Goal: Task Accomplishment & Management: Use online tool/utility

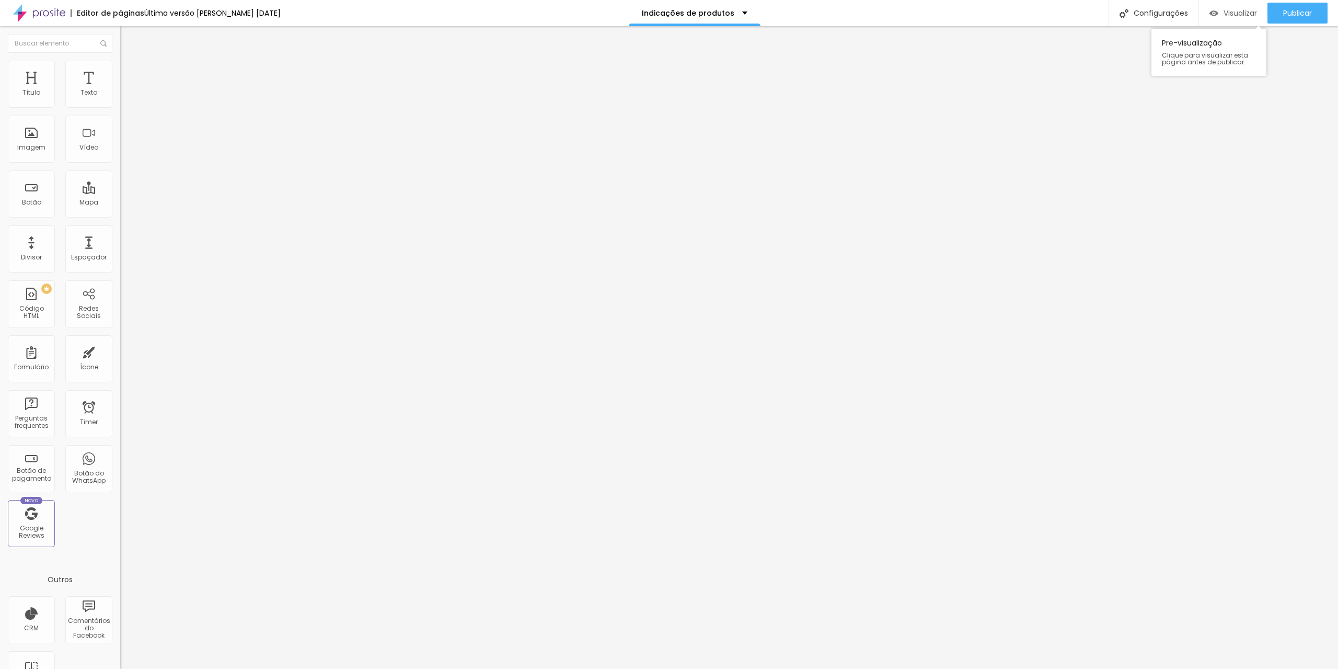
click at [1237, 14] on span "Visualizar" at bounding box center [1240, 13] width 33 height 8
click at [120, 95] on span "Encaixotado" at bounding box center [140, 90] width 41 height 9
click at [120, 111] on span "Completo" at bounding box center [136, 106] width 32 height 9
click at [120, 101] on span "Encaixotado" at bounding box center [140, 97] width 41 height 9
click at [120, 71] on img at bounding box center [124, 75] width 9 height 9
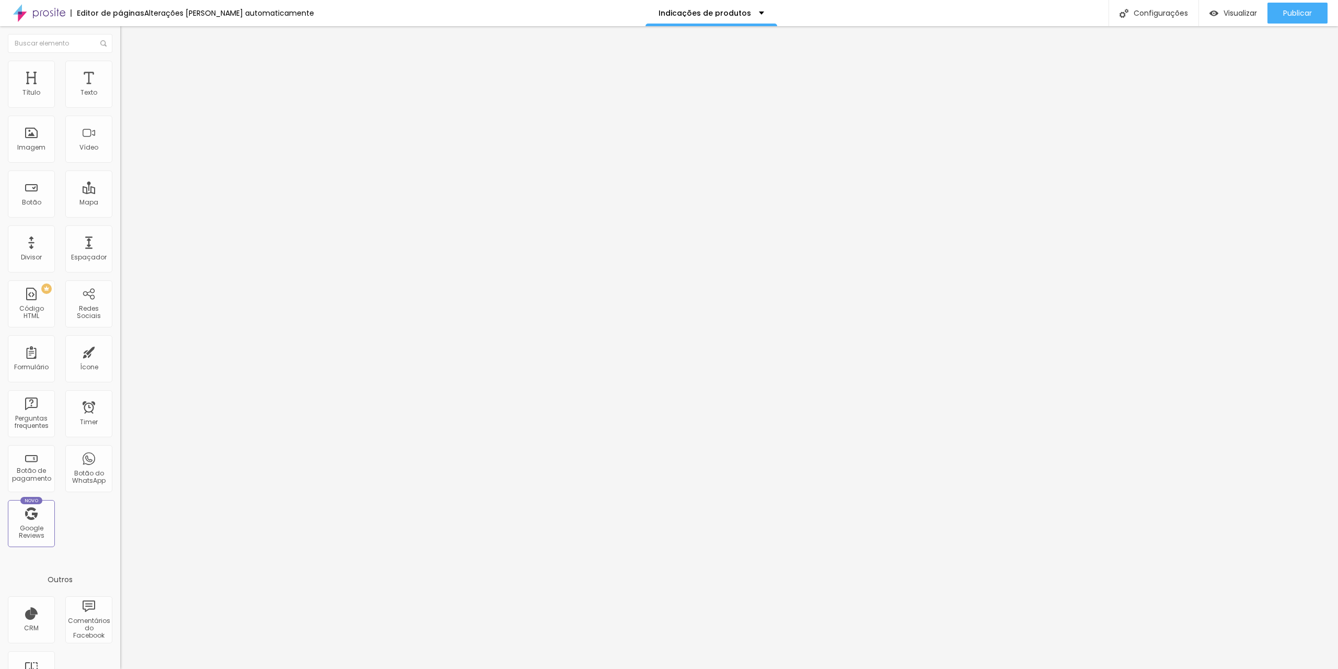
type input "5"
type input "0"
drag, startPoint x: 25, startPoint y: 102, endPoint x: 0, endPoint y: 110, distance: 26.1
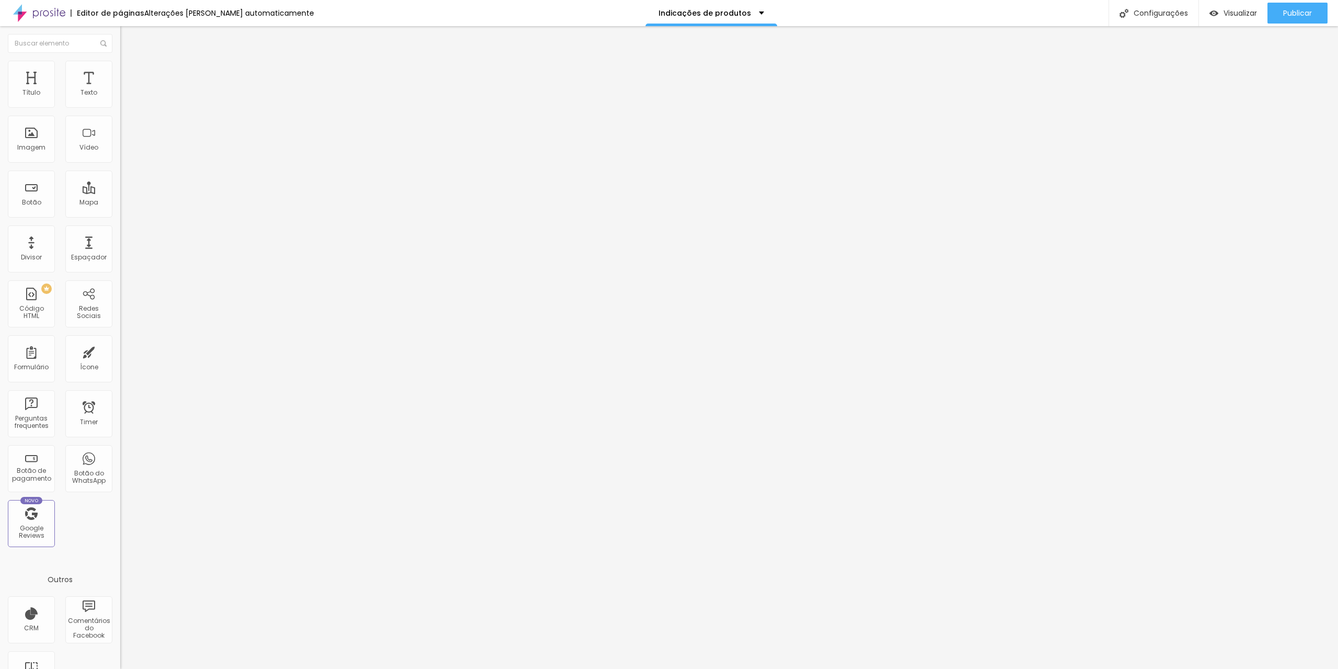
click at [120, 203] on input "range" at bounding box center [153, 207] width 67 height 8
click at [120, 67] on img at bounding box center [124, 65] width 9 height 9
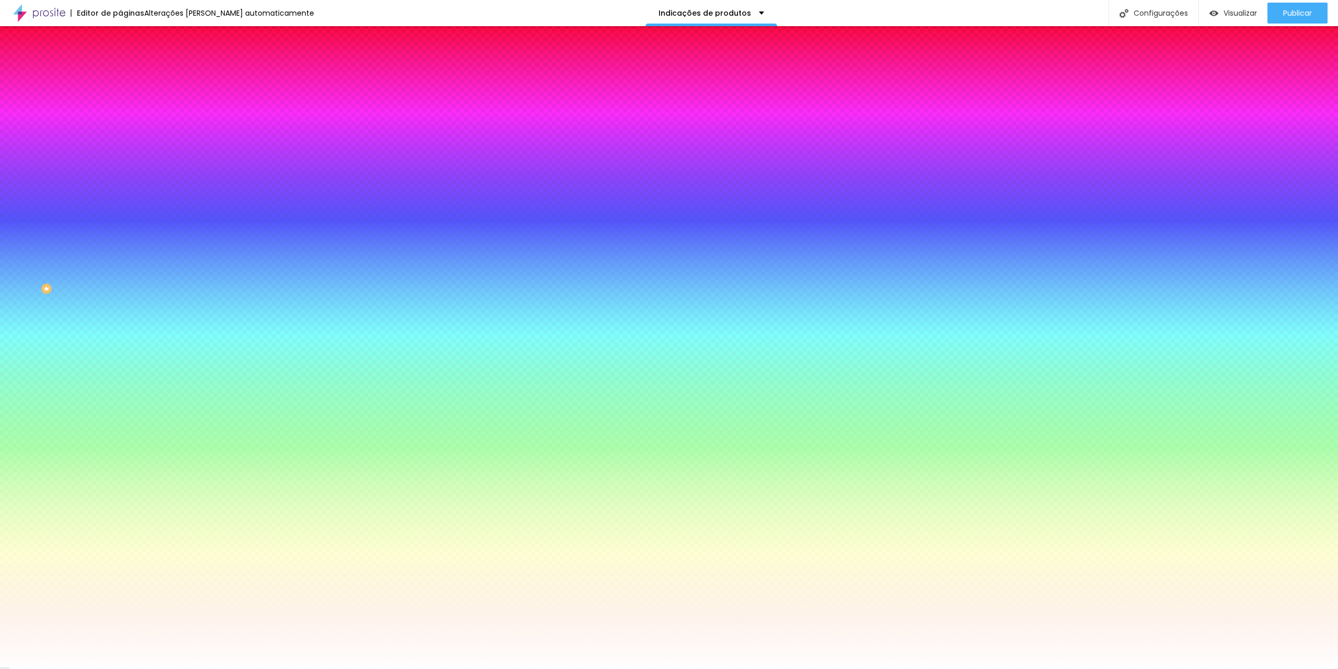
click at [120, 109] on span "Nenhum" at bounding box center [133, 104] width 27 height 9
click at [120, 125] on span "Parallax" at bounding box center [133, 120] width 26 height 9
click at [120, 115] on span "Nenhum" at bounding box center [133, 110] width 27 height 9
click at [130, 62] on span "Conteúdo" at bounding box center [146, 57] width 32 height 9
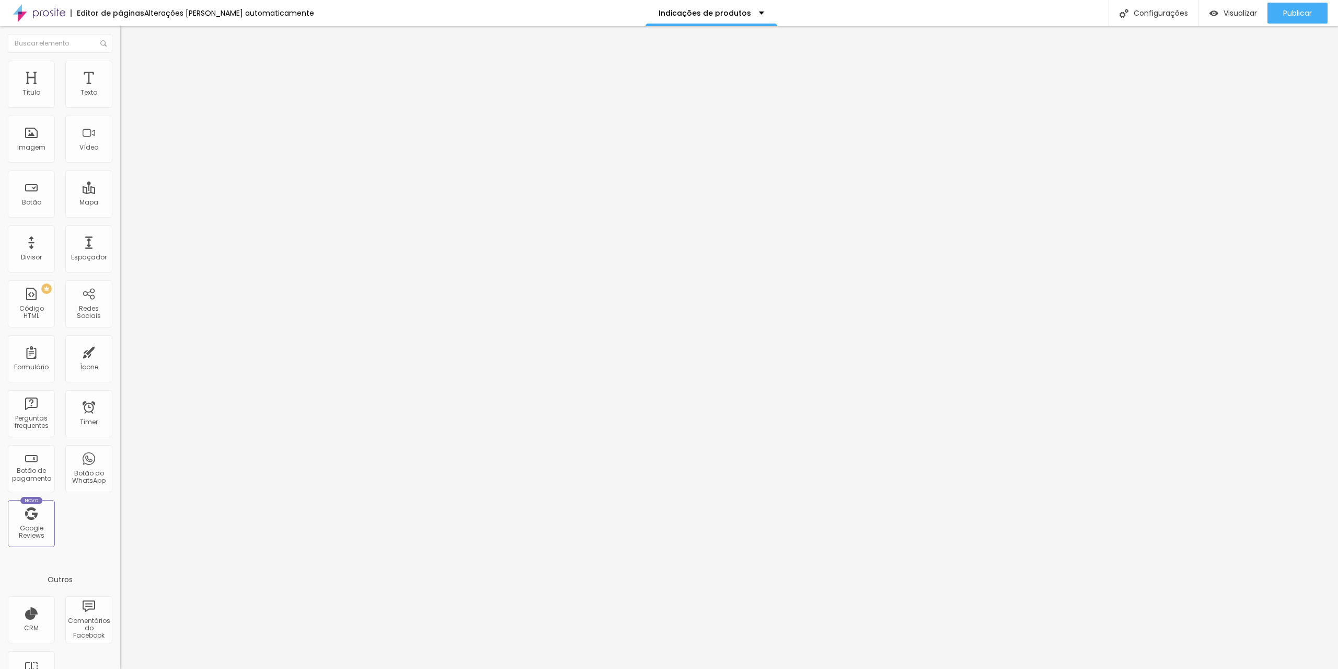
click at [120, 95] on span "Encaixotado" at bounding box center [140, 90] width 41 height 9
click at [120, 111] on span "Completo" at bounding box center [136, 106] width 32 height 9
click at [120, 41] on button "Editar Seção" at bounding box center [180, 38] width 120 height 24
drag, startPoint x: 104, startPoint y: 98, endPoint x: 96, endPoint y: 99, distance: 7.9
click at [120, 95] on span "Completo" at bounding box center [136, 90] width 32 height 9
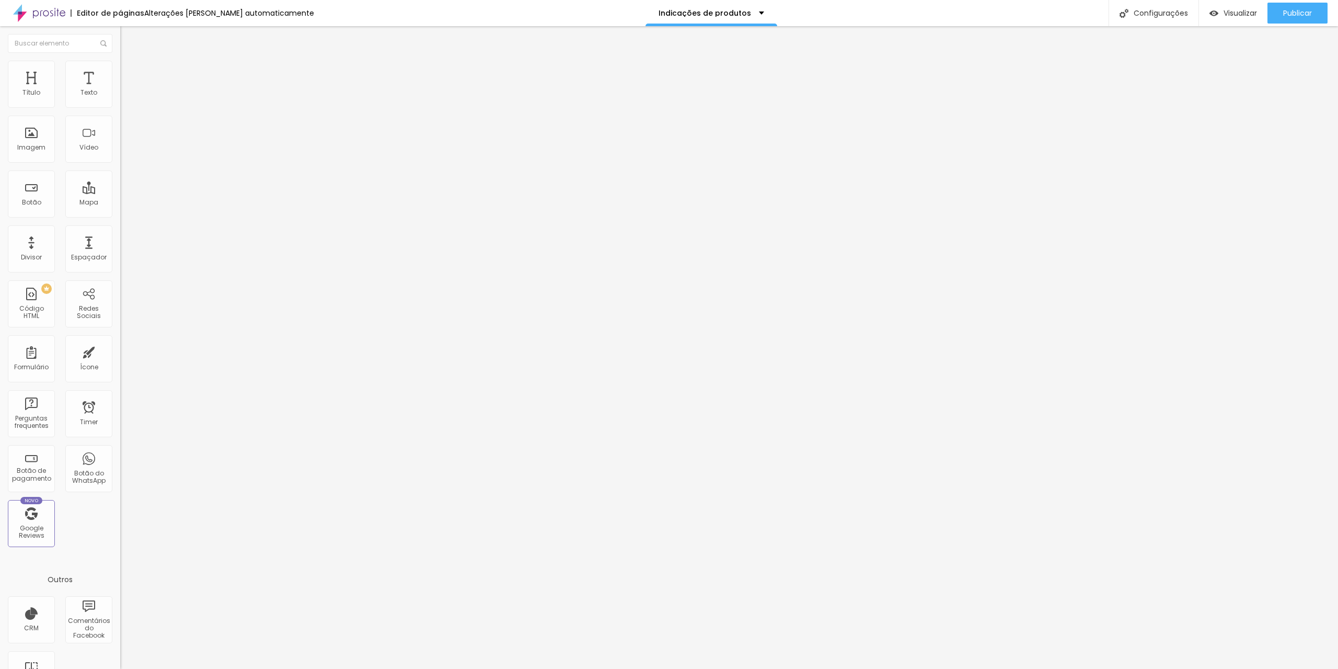
click at [120, 101] on span "Encaixotado" at bounding box center [140, 97] width 41 height 9
click at [120, 62] on img at bounding box center [124, 65] width 9 height 9
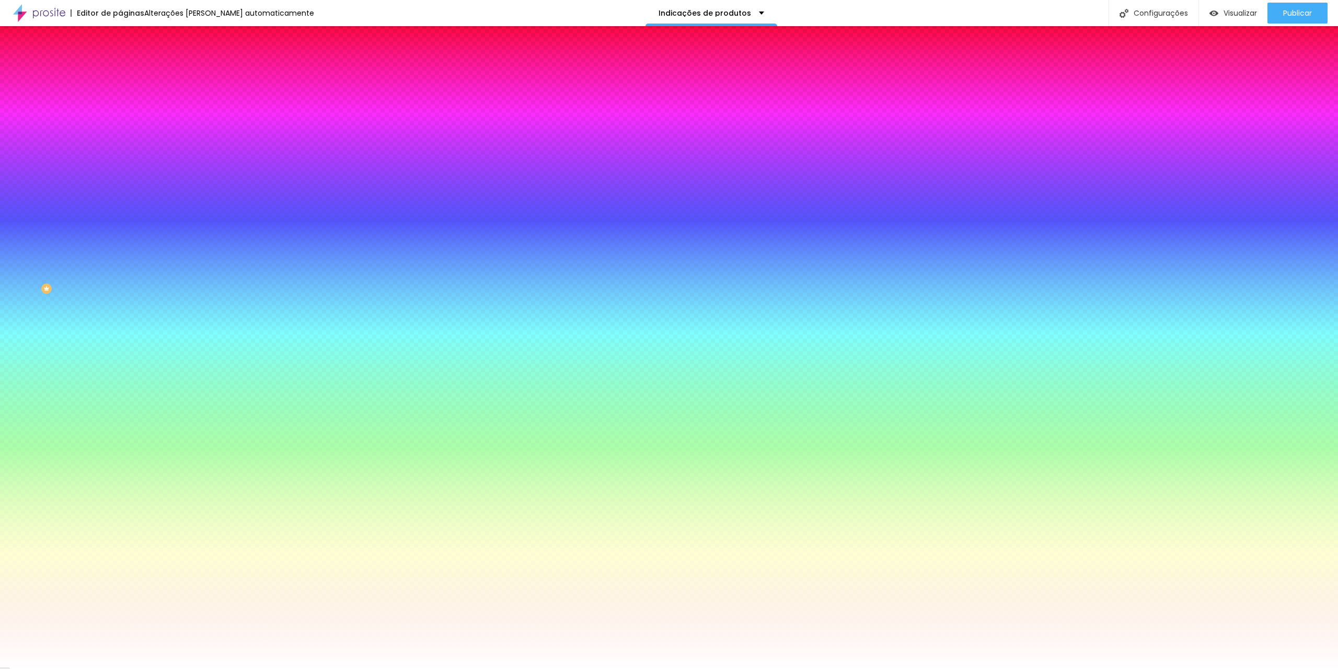
click at [120, 95] on div "Trocar imagem" at bounding box center [180, 91] width 120 height 7
click at [120, 96] on span "Trocar imagem" at bounding box center [148, 91] width 57 height 9
drag, startPoint x: 315, startPoint y: 157, endPoint x: 319, endPoint y: 166, distance: 9.8
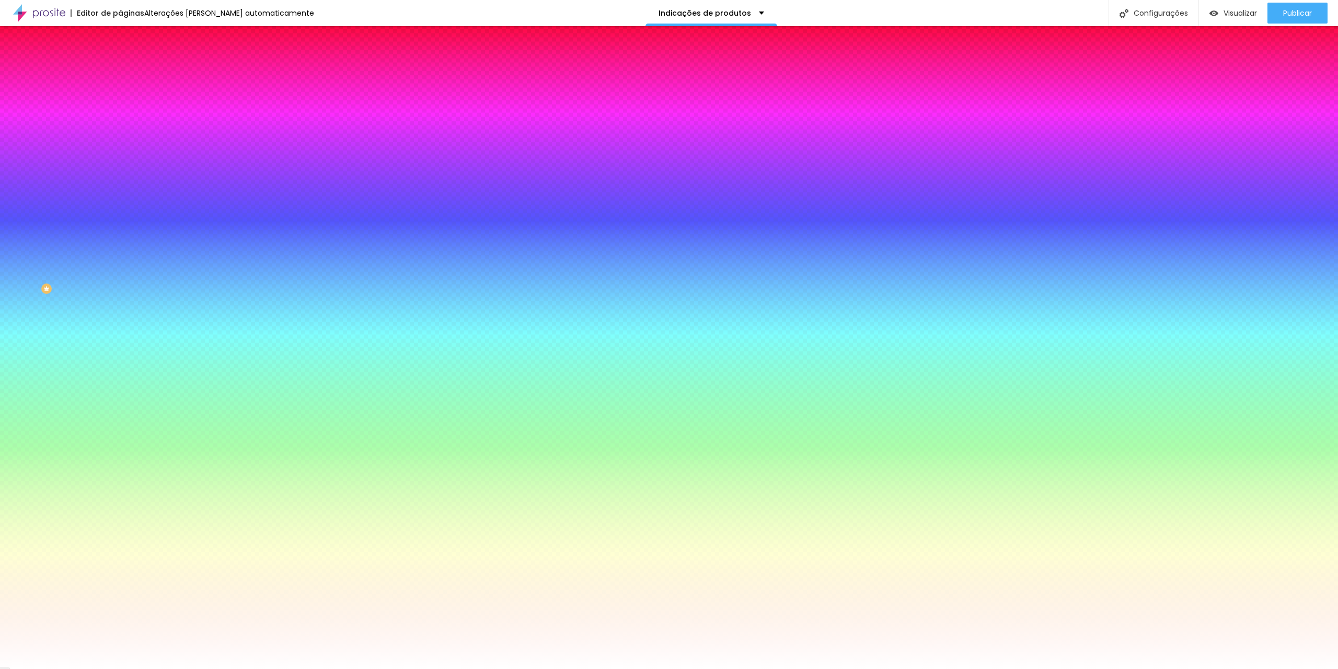
click at [177, 96] on span at bounding box center [180, 91] width 6 height 9
click at [120, 96] on span "Adicionar imagem" at bounding box center [153, 91] width 67 height 9
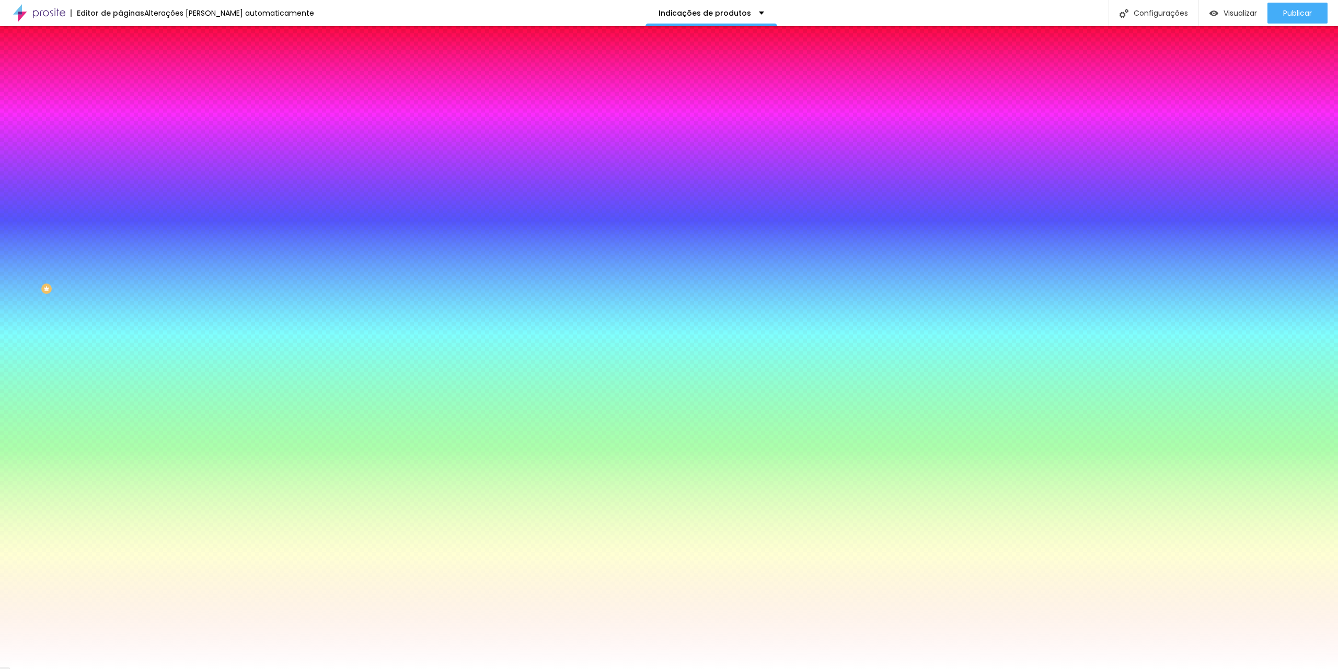
click at [120, 95] on div "Trocar imagem" at bounding box center [180, 91] width 120 height 7
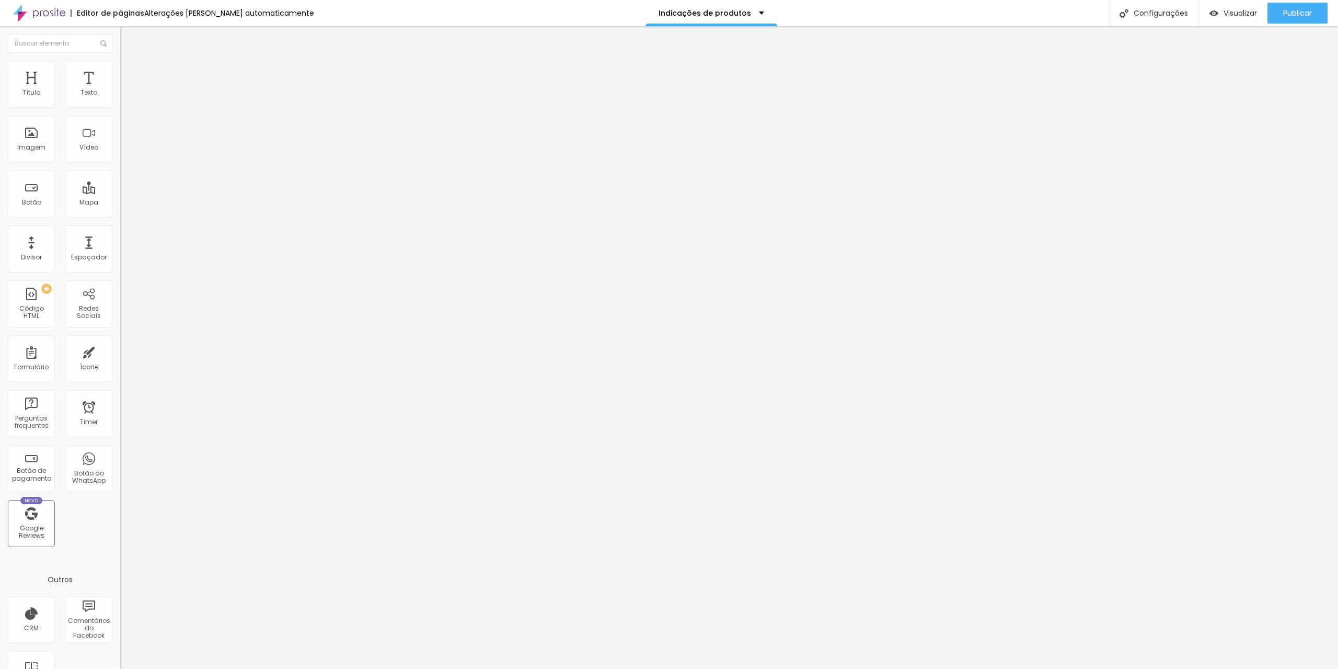
click at [120, 37] on button "Editar Seção" at bounding box center [180, 38] width 120 height 24
click at [120, 95] on span "Encaixotado" at bounding box center [140, 90] width 41 height 9
click at [120, 111] on span "Completo" at bounding box center [136, 106] width 32 height 9
click at [120, 101] on span "Encaixotado" at bounding box center [140, 97] width 41 height 9
click at [130, 72] on span "Estilo" at bounding box center [138, 67] width 16 height 9
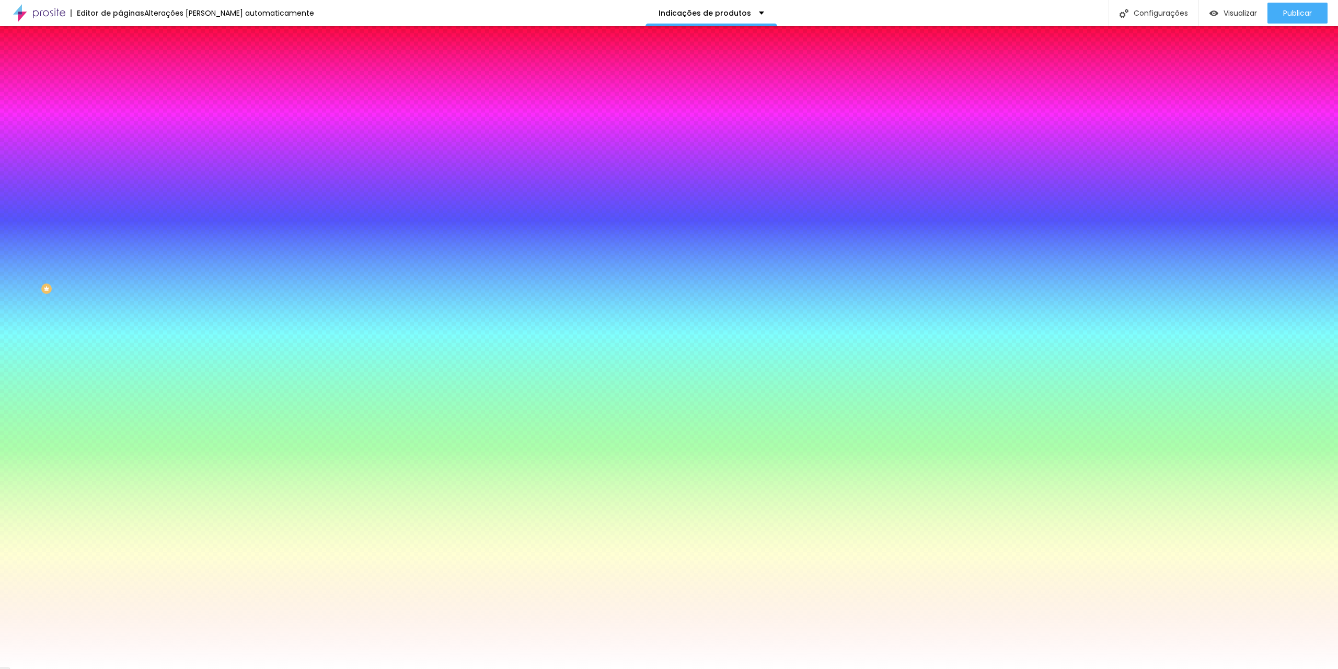
click at [120, 71] on li "Avançado" at bounding box center [180, 76] width 120 height 10
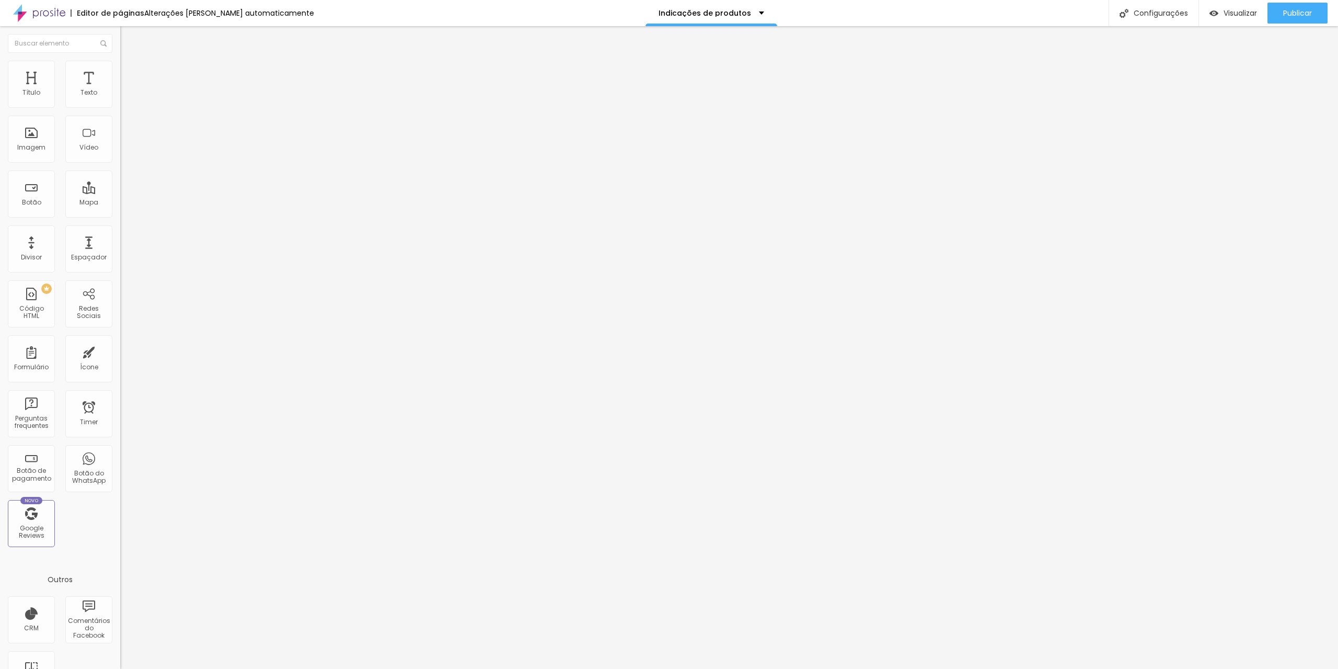
click at [130, 72] on span "Estilo" at bounding box center [138, 67] width 16 height 9
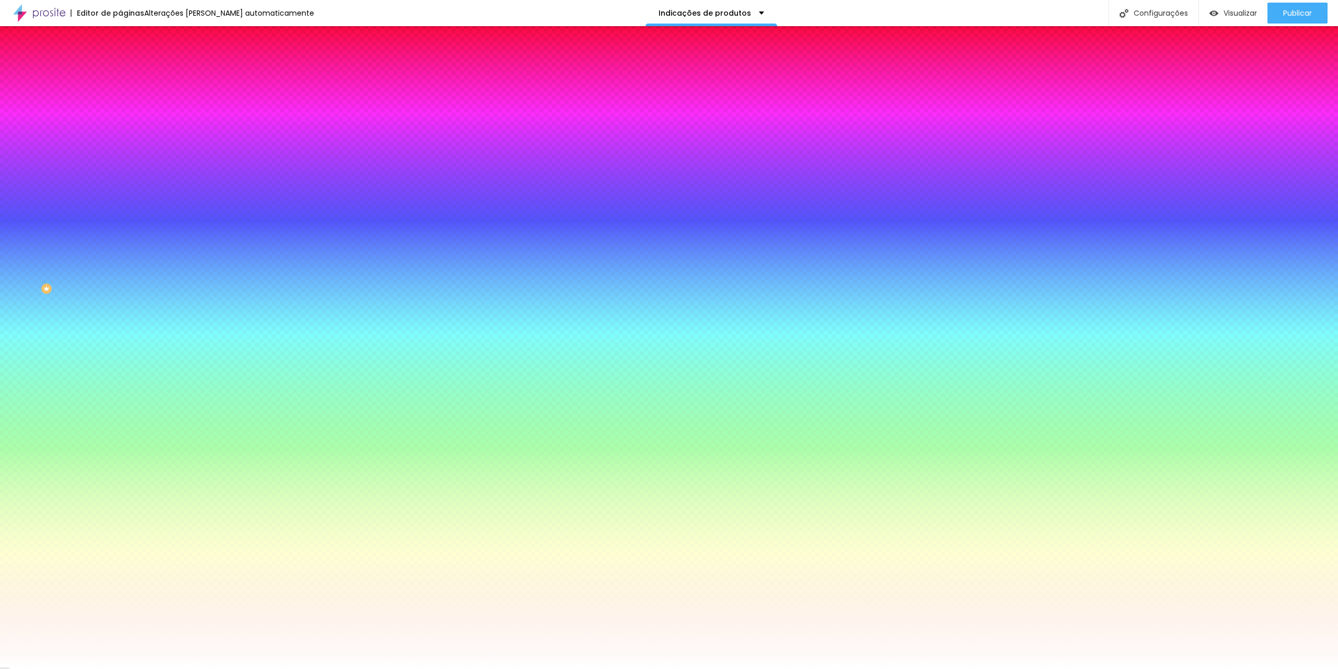
click at [177, 96] on span at bounding box center [180, 91] width 6 height 9
